Goal: Information Seeking & Learning: Find specific fact

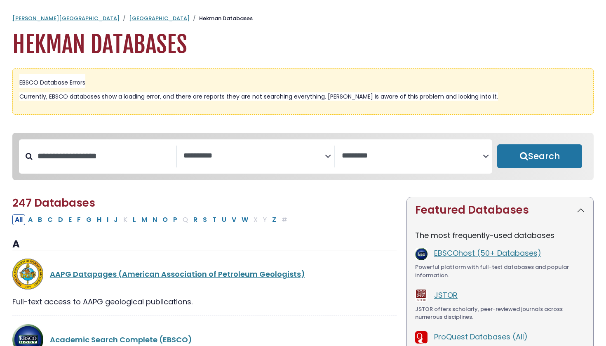
select select "Database Subject Filter"
select select "Database Vendors Filter"
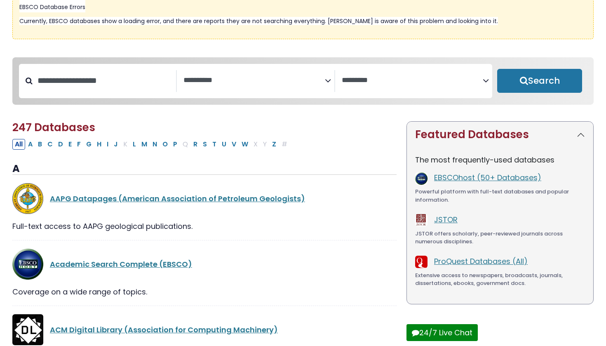
scroll to position [78, 0]
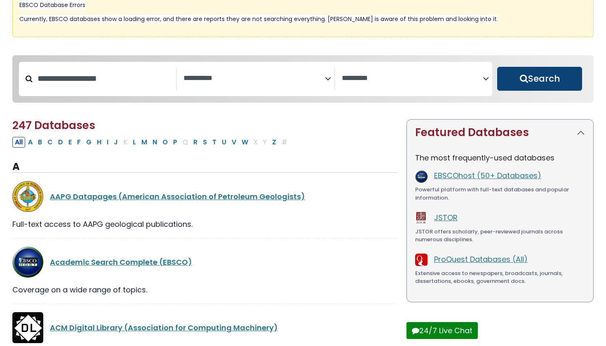
click at [547, 76] on button "Search" at bounding box center [540, 79] width 85 height 24
select select "Database Subject Filter"
select select "Database Vendors Filter"
click at [528, 75] on button "Search" at bounding box center [540, 79] width 85 height 24
select select "Database Subject Filter"
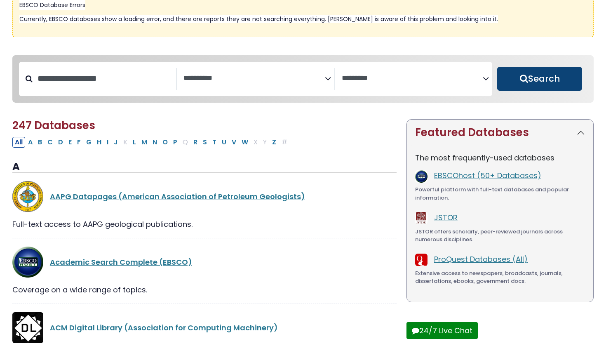
select select "Database Vendors Filter"
click at [528, 75] on button "Search" at bounding box center [540, 79] width 85 height 24
select select "Database Subject Filter"
select select "Database Vendors Filter"
click at [526, 78] on button "Search" at bounding box center [540, 79] width 85 height 24
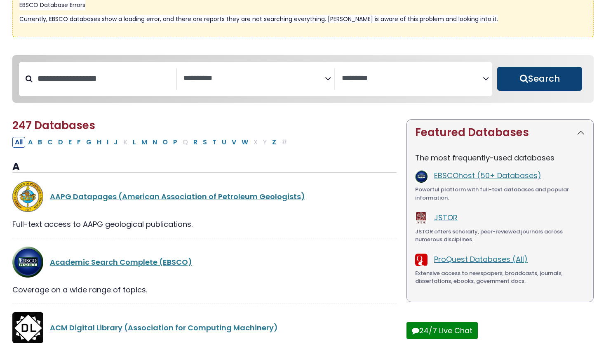
select select "Database Subject Filter"
select select "Database Vendors Filter"
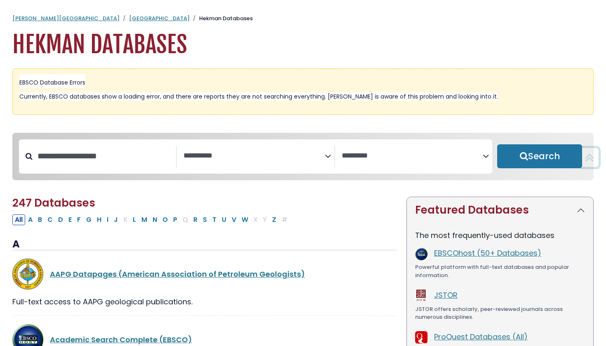
scroll to position [0, 0]
select select "Database Subject Filter"
select select "Database Vendors Filter"
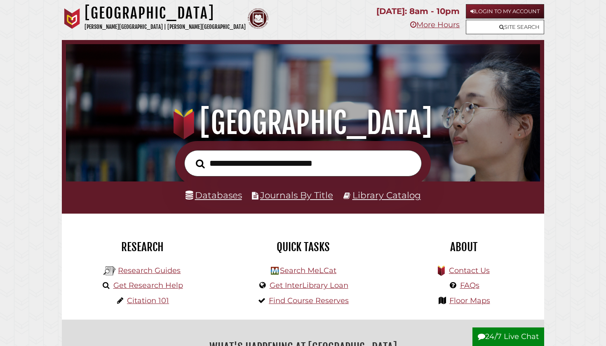
paste input "**********"
type input "**********"
click at [200, 163] on button "Search" at bounding box center [200, 164] width 17 height 14
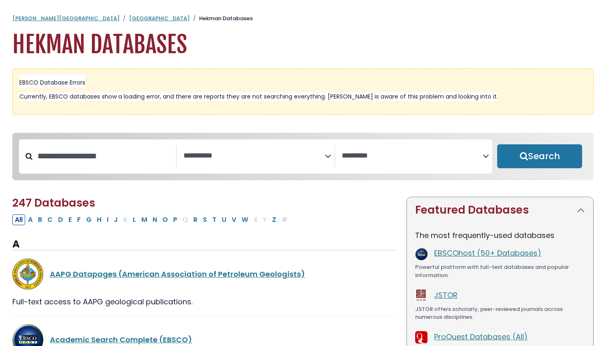
select select "Database Subject Filter"
select select "Database Vendors Filter"
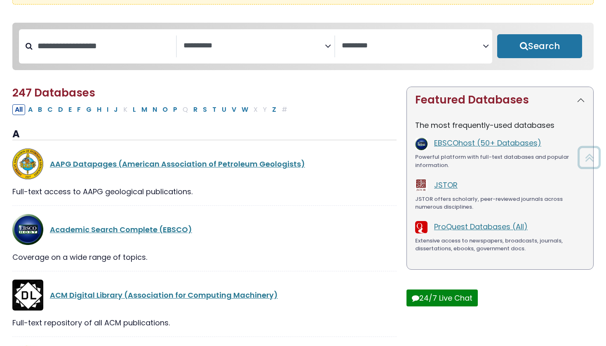
scroll to position [111, 0]
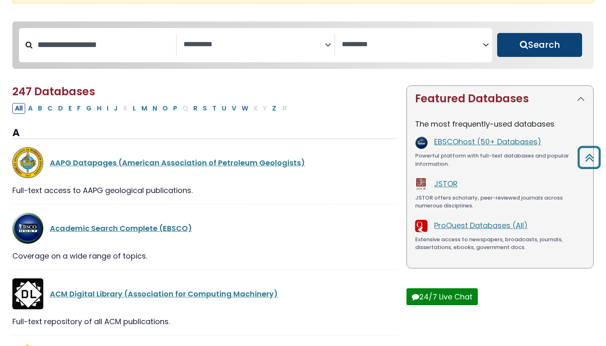
click at [516, 40] on button "Search" at bounding box center [540, 45] width 85 height 24
select select "Database Subject Filter"
select select "Database Vendors Filter"
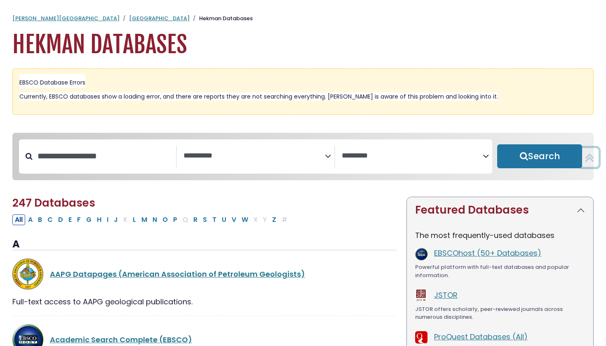
scroll to position [0, 0]
click at [536, 155] on button "Search" at bounding box center [540, 156] width 85 height 24
select select "Database Subject Filter"
select select "Database Vendors Filter"
click at [536, 155] on button "Search" at bounding box center [540, 156] width 85 height 24
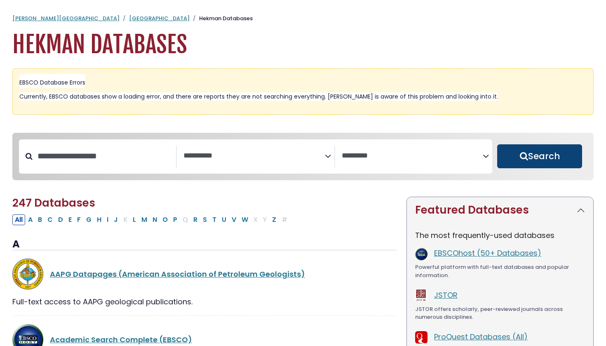
select select "Database Subject Filter"
select select "Database Vendors Filter"
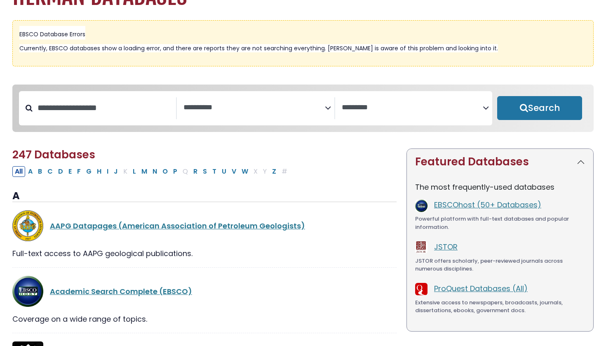
scroll to position [61, 0]
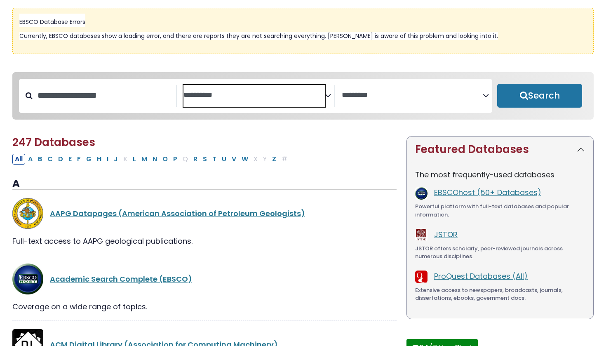
click at [264, 102] on span "Search filters" at bounding box center [254, 96] width 141 height 22
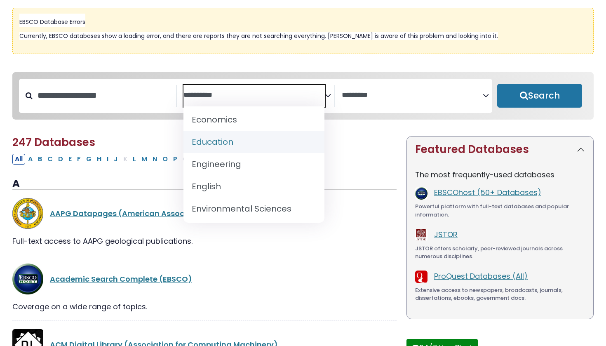
scroll to position [269, 0]
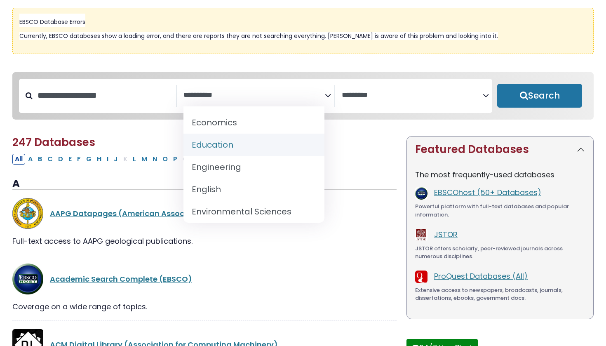
select select "*****"
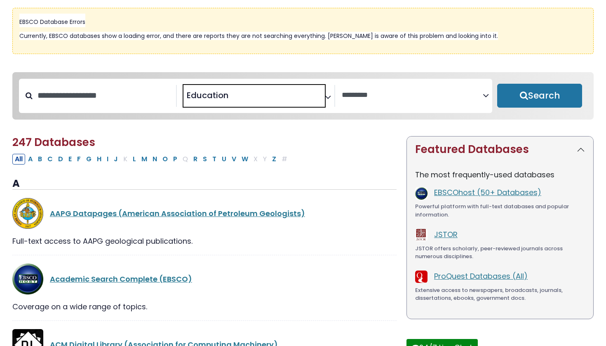
scroll to position [129, 0]
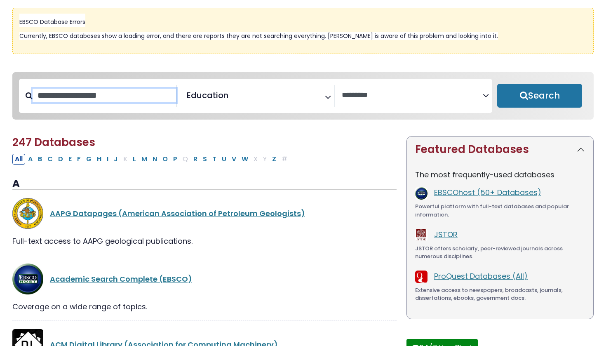
click at [122, 99] on input "Search database by title or keyword" at bounding box center [105, 96] width 144 height 14
click at [113, 97] on input "**********" at bounding box center [105, 96] width 144 height 14
click at [156, 97] on input "**********" at bounding box center [105, 96] width 144 height 14
click at [107, 97] on input "**********" at bounding box center [105, 96] width 144 height 14
click at [151, 97] on input "**********" at bounding box center [105, 96] width 144 height 14
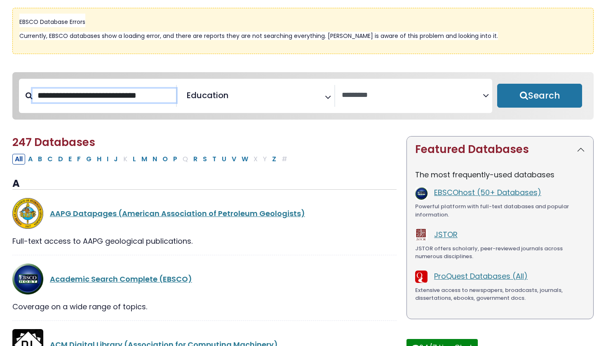
type input "**********"
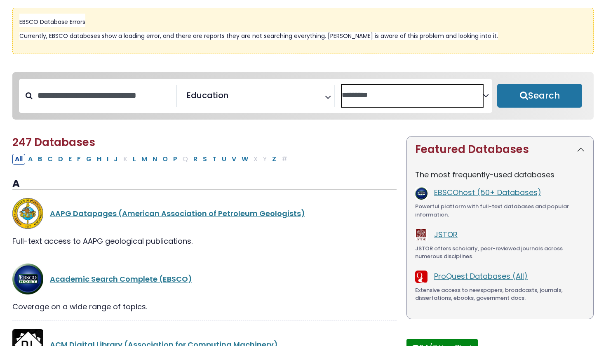
click at [392, 97] on textarea "Search" at bounding box center [412, 95] width 141 height 9
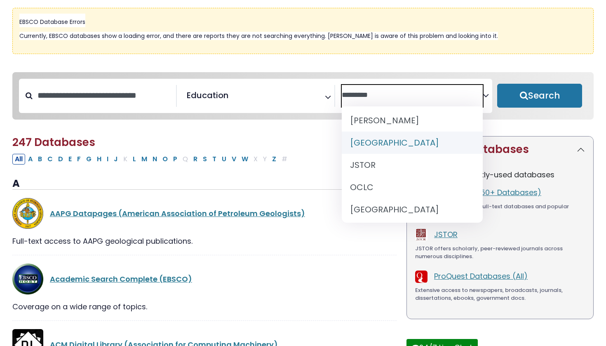
scroll to position [49, 0]
select select "******"
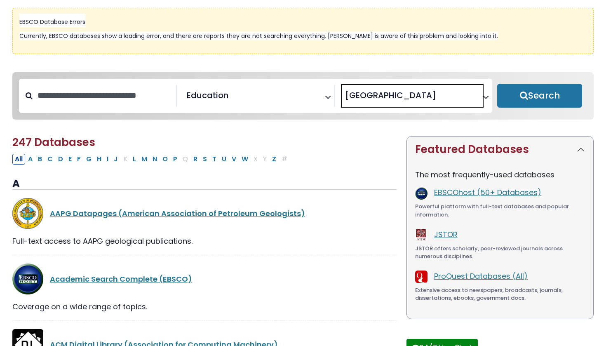
scroll to position [30, 0]
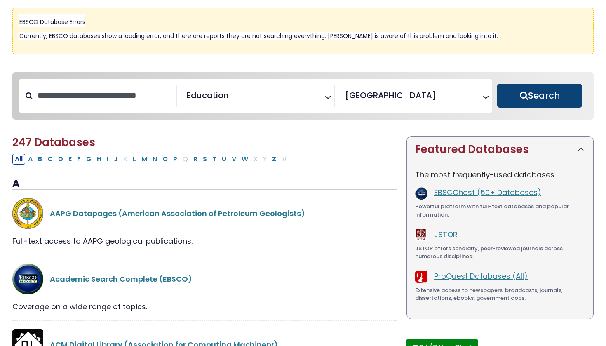
click at [531, 100] on button "Search" at bounding box center [540, 96] width 85 height 24
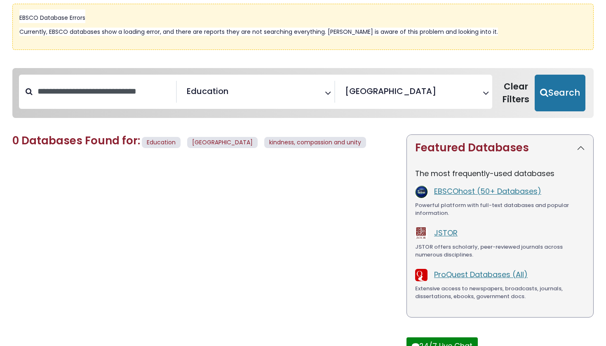
scroll to position [60, 0]
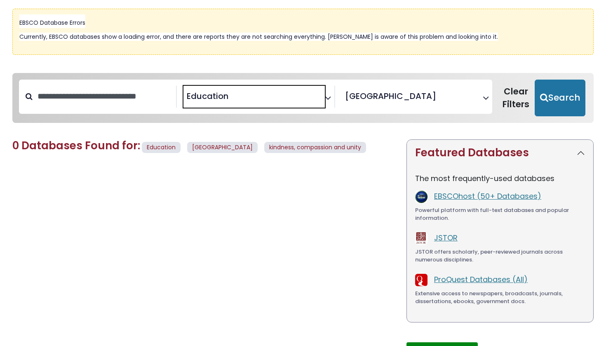
click at [252, 97] on span "× Education" at bounding box center [254, 97] width 141 height 22
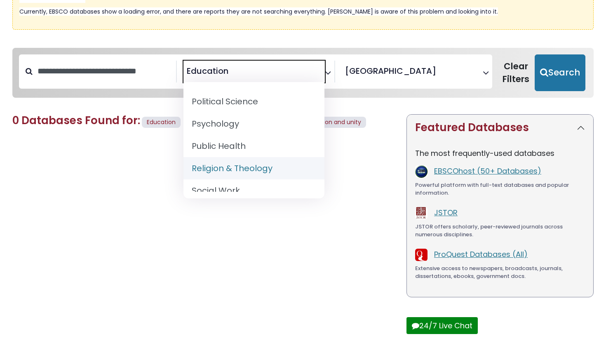
scroll to position [730, 0]
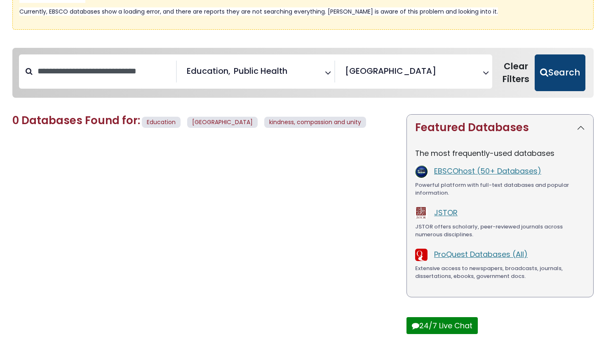
click at [564, 72] on button "Search" at bounding box center [560, 72] width 51 height 37
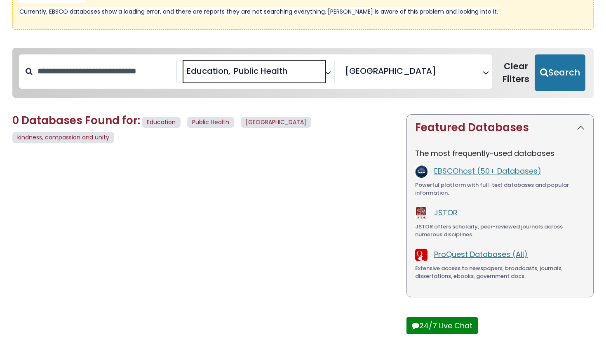
click at [311, 65] on span "× Education × Public Health" at bounding box center [254, 72] width 141 height 22
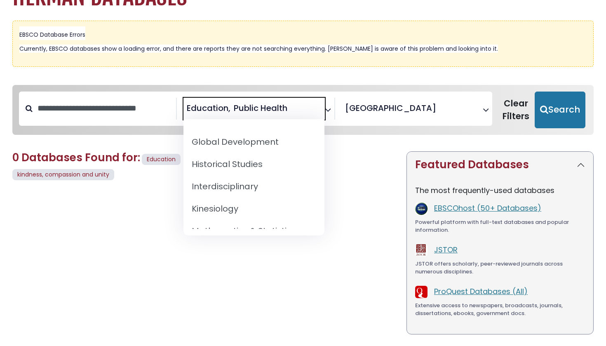
scroll to position [553, 0]
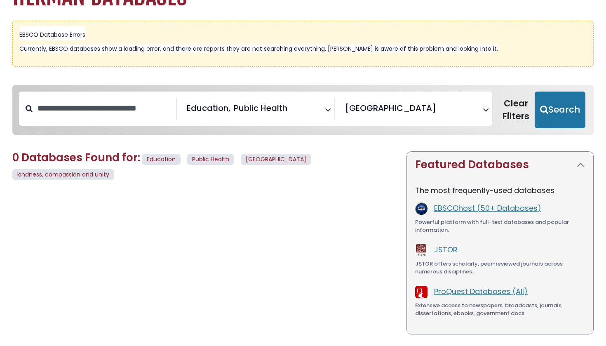
click at [444, 72] on body "**********" at bounding box center [303, 305] width 606 height 677
click at [313, 106] on span "× Education × Public Health" at bounding box center [254, 109] width 141 height 22
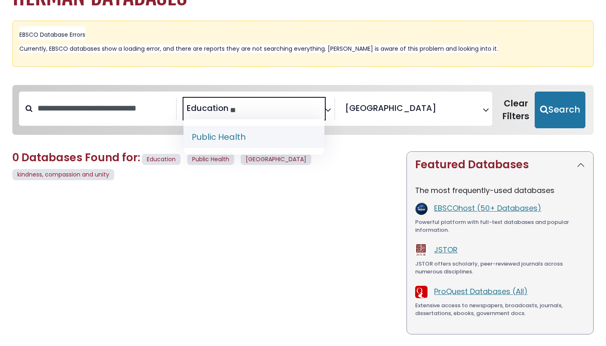
type textarea "*"
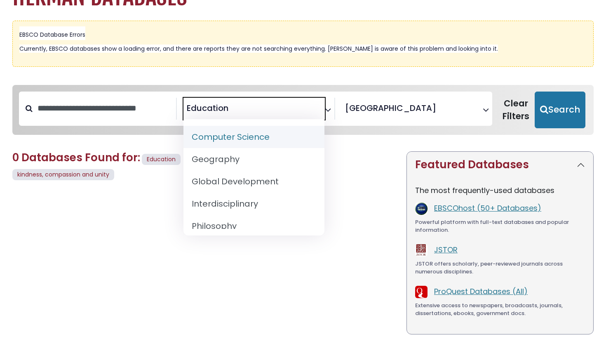
select select "Database Subject Filter"
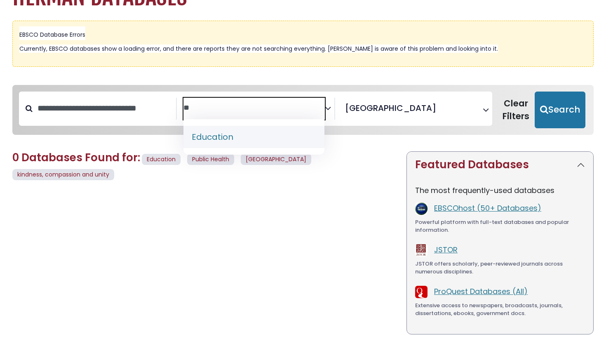
type textarea "*"
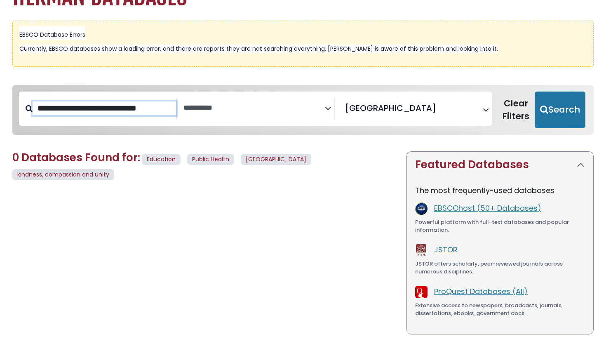
click at [175, 108] on input "**********" at bounding box center [105, 108] width 144 height 14
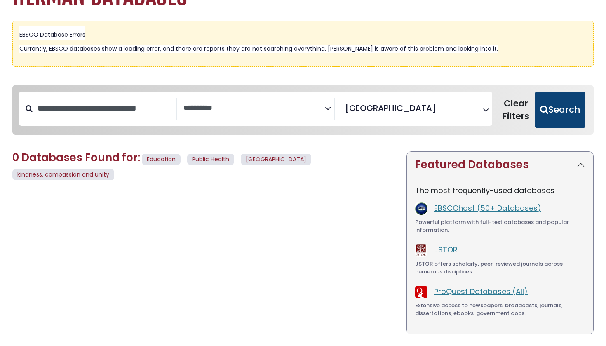
click at [577, 105] on button "Search" at bounding box center [560, 110] width 51 height 37
click at [561, 115] on button "Search" at bounding box center [560, 110] width 51 height 37
click at [560, 115] on button "Search" at bounding box center [560, 110] width 51 height 37
select select "Database Subject Filter"
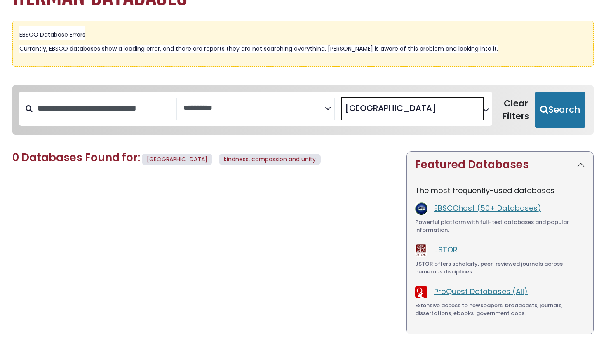
click at [433, 107] on span "× Hekman Library" at bounding box center [412, 109] width 141 height 22
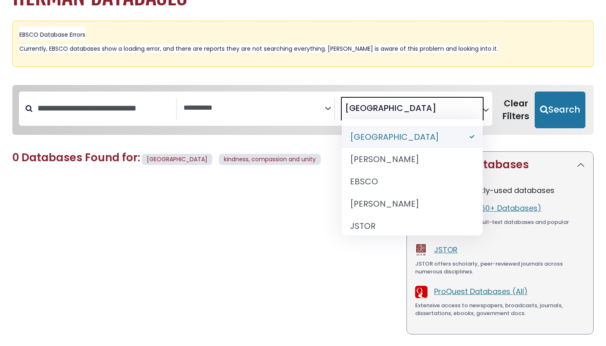
select select "Database Vendors Filter"
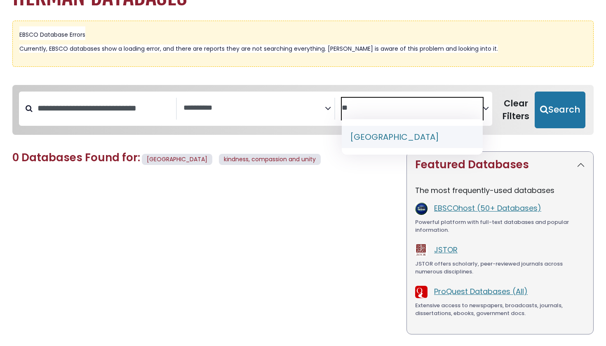
type textarea "*"
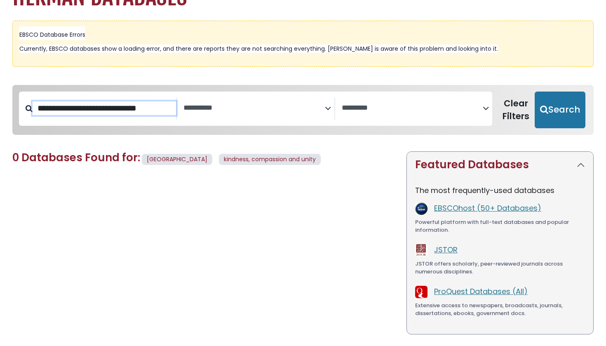
click at [174, 110] on input "**********" at bounding box center [105, 108] width 144 height 14
type input "*"
